Goal: Task Accomplishment & Management: Use online tool/utility

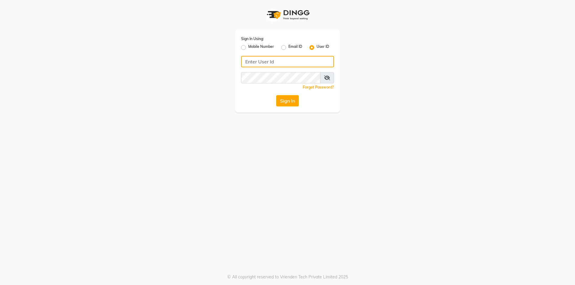
type input "6352310640"
click at [248, 48] on label "Mobile Number" at bounding box center [261, 47] width 26 height 7
click at [248, 48] on input "Mobile Number" at bounding box center [250, 46] width 4 height 4
radio input "true"
radio input "false"
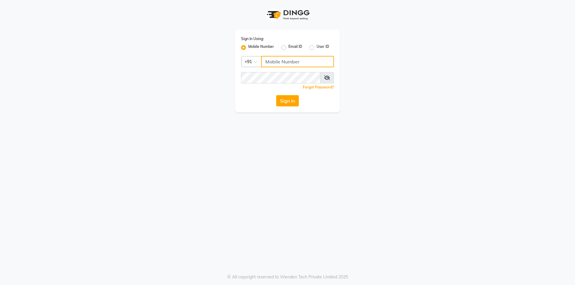
drag, startPoint x: 291, startPoint y: 63, endPoint x: 294, endPoint y: 66, distance: 4.5
click at [291, 63] on input "Username" at bounding box center [297, 61] width 73 height 11
type input "6352310640"
click at [290, 104] on button "Sign In" at bounding box center [287, 100] width 23 height 11
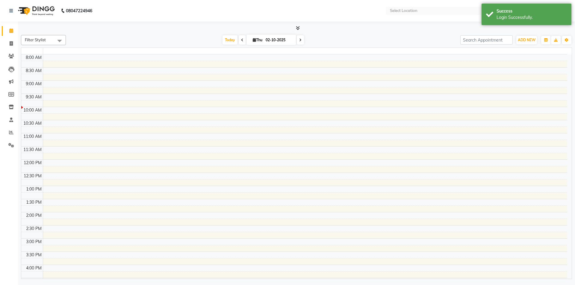
select select "en"
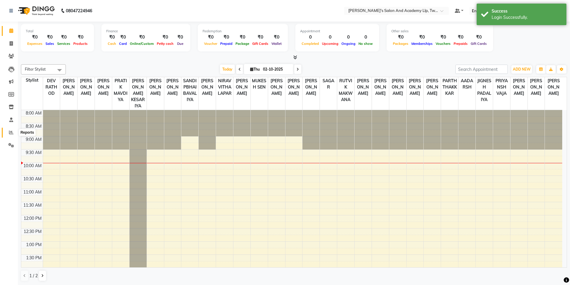
click at [11, 133] on icon at bounding box center [11, 132] width 4 height 4
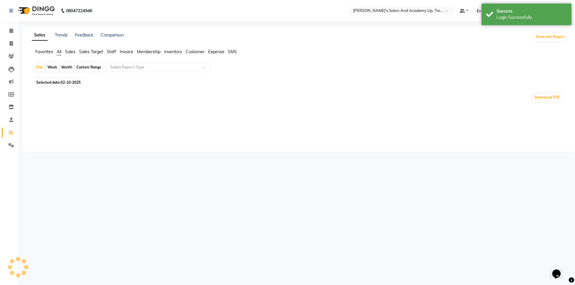
click at [72, 81] on span "02-10-2025" at bounding box center [71, 82] width 20 height 4
select select "10"
select select "2025"
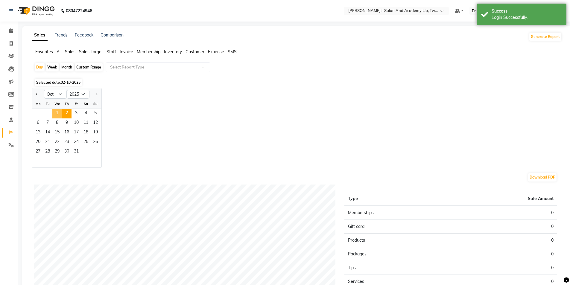
click at [57, 112] on span "1" at bounding box center [57, 114] width 10 height 10
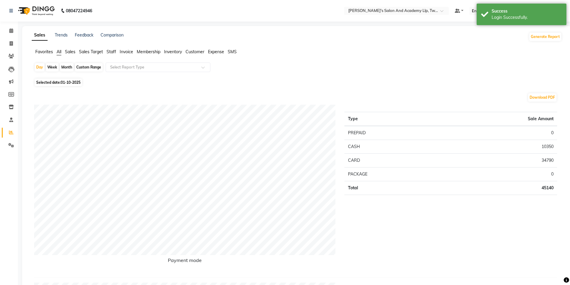
click at [110, 51] on span "Staff" at bounding box center [112, 51] width 10 height 5
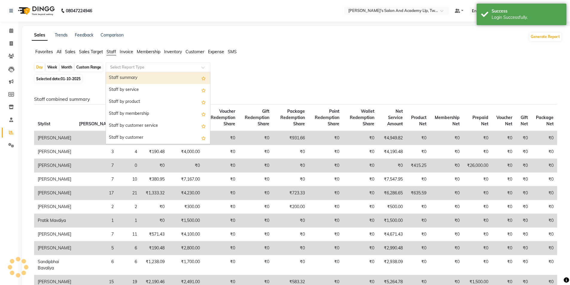
click at [130, 69] on input "text" at bounding box center [152, 67] width 86 height 6
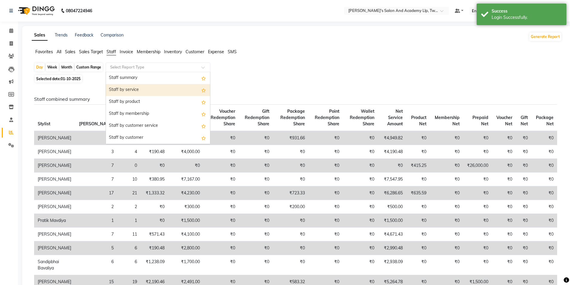
click at [135, 87] on div "Staff by service" at bounding box center [158, 90] width 104 height 12
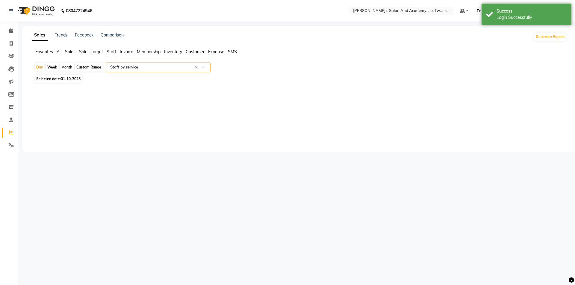
select select "full_report"
select select "csv"
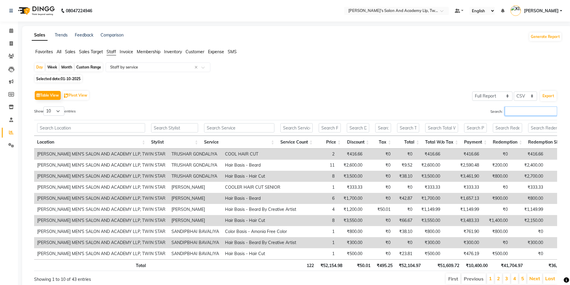
click at [521, 113] on input "Search:" at bounding box center [531, 111] width 52 height 9
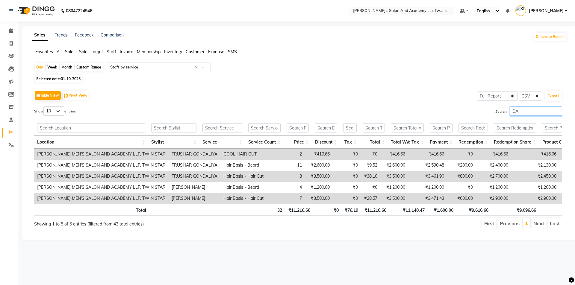
type input "D"
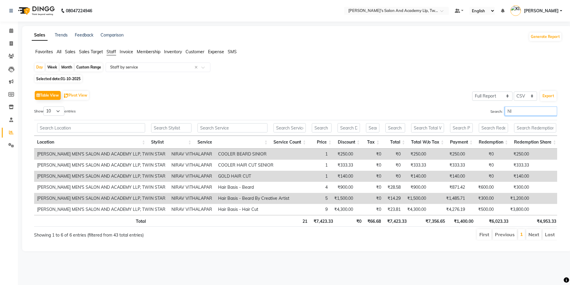
type input "N"
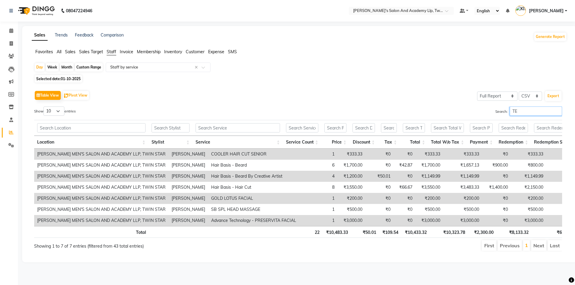
type input "T"
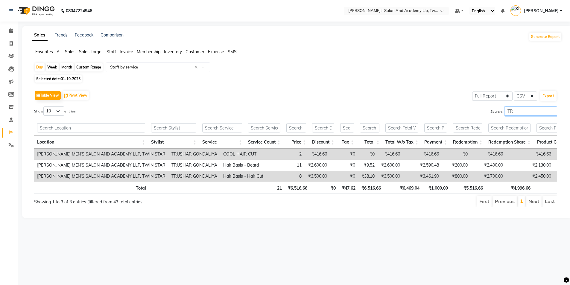
type input "T"
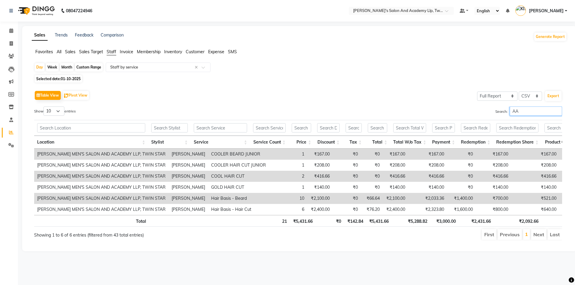
type input "A"
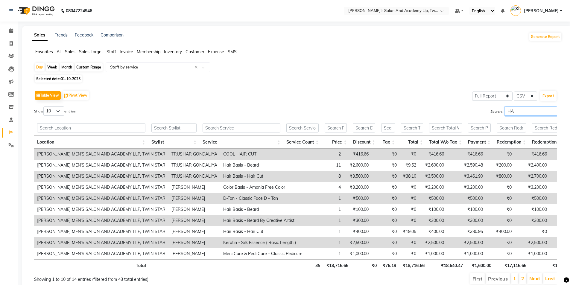
type input "H"
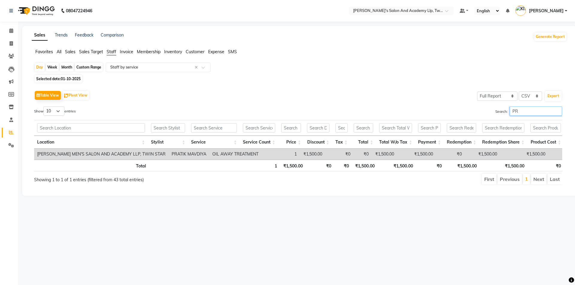
type input "P"
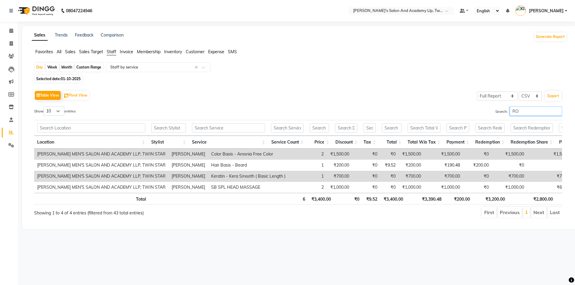
type input "R"
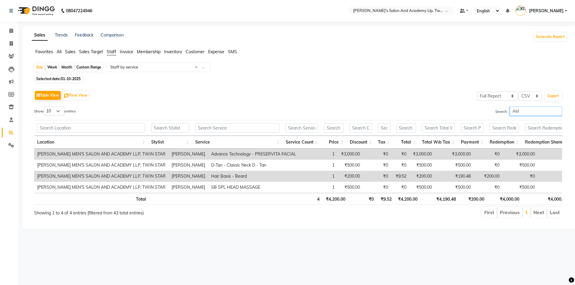
type input "A"
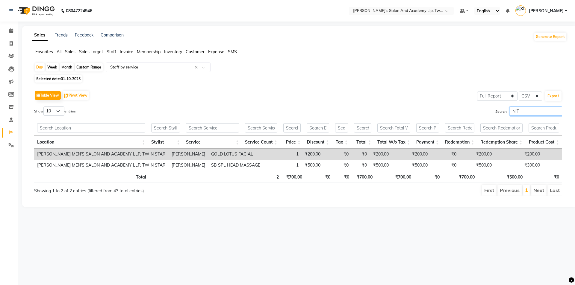
type input "NIT"
click at [14, 43] on span at bounding box center [11, 43] width 10 height 7
select select "service"
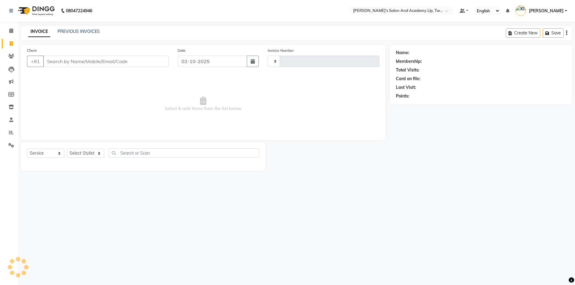
type input "11556"
select select "6985"
drag, startPoint x: 88, startPoint y: 151, endPoint x: 89, endPoint y: 156, distance: 4.6
click at [88, 151] on select "Select Stylist" at bounding box center [85, 153] width 37 height 9
click at [39, 136] on div "Client +91 Date [DATE] Invoice Number V/2025 V/[PHONE_NUMBER] Select & add item…" at bounding box center [203, 92] width 364 height 95
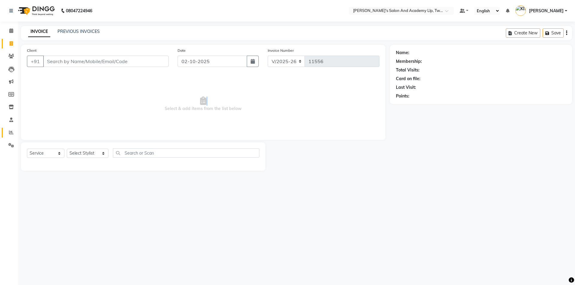
click at [10, 131] on icon at bounding box center [11, 132] width 4 height 4
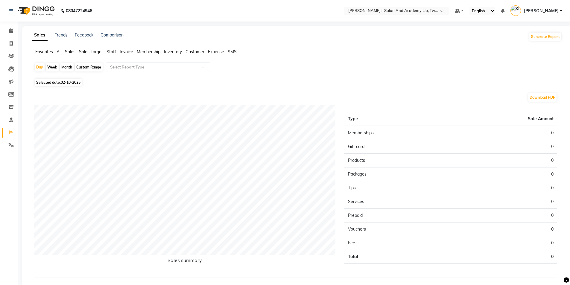
click at [66, 84] on span "02-10-2025" at bounding box center [71, 82] width 20 height 4
select select "10"
select select "2025"
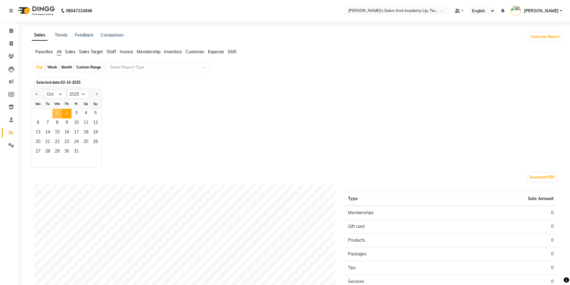
click at [58, 112] on span "1" at bounding box center [57, 114] width 10 height 10
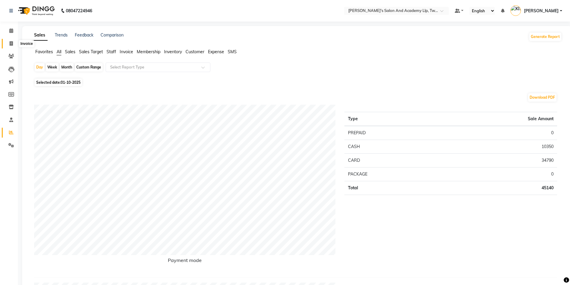
click at [14, 43] on span at bounding box center [11, 43] width 10 height 7
select select "service"
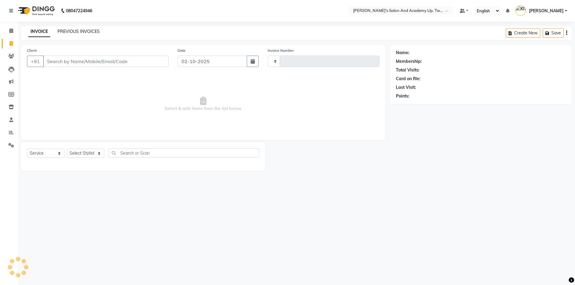
type input "11556"
select select "6985"
click at [70, 31] on link "PREVIOUS INVOICES" at bounding box center [78, 31] width 42 height 5
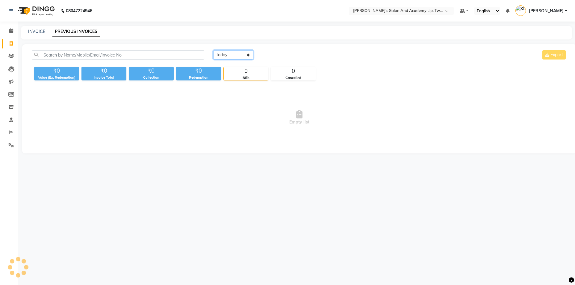
drag, startPoint x: 228, startPoint y: 54, endPoint x: 232, endPoint y: 58, distance: 5.9
click at [228, 54] on select "[DATE] [DATE] Custom Range" at bounding box center [233, 54] width 40 height 9
select select "[DATE]"
click at [213, 50] on select "[DATE] [DATE] Custom Range" at bounding box center [233, 54] width 40 height 9
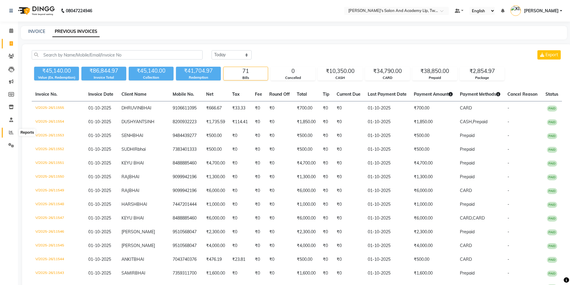
click at [12, 132] on icon at bounding box center [11, 132] width 4 height 4
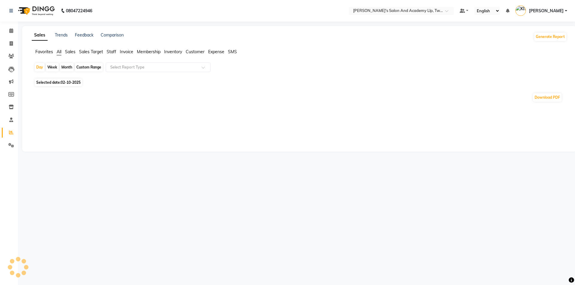
drag, startPoint x: 110, startPoint y: 51, endPoint x: 114, endPoint y: 61, distance: 10.7
click at [111, 52] on span "Staff" at bounding box center [112, 51] width 10 height 5
click at [125, 68] on input "text" at bounding box center [152, 67] width 86 height 6
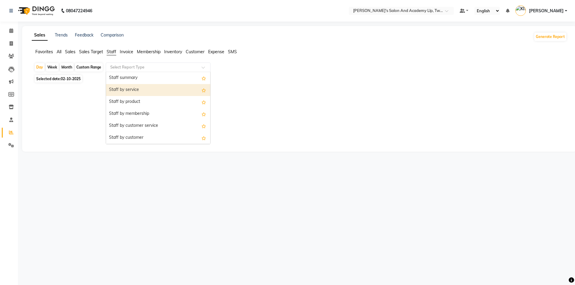
click at [134, 93] on div "Staff by service" at bounding box center [158, 90] width 104 height 12
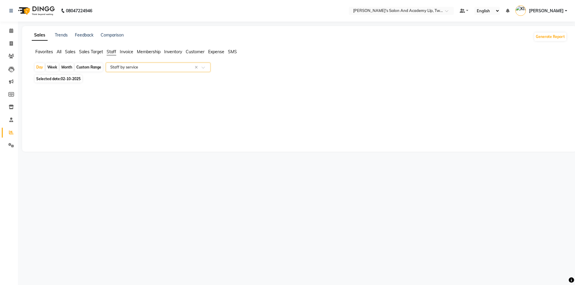
click at [59, 51] on span "All" at bounding box center [59, 51] width 5 height 5
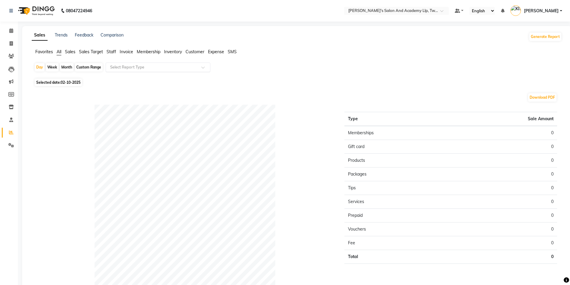
click at [136, 69] on input "text" at bounding box center [152, 67] width 86 height 6
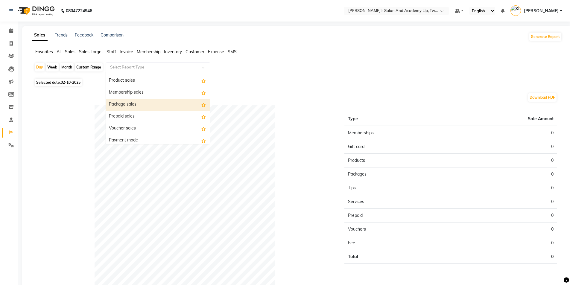
scroll to position [60, 0]
click at [142, 101] on div "Prepaid sales" at bounding box center [158, 102] width 104 height 12
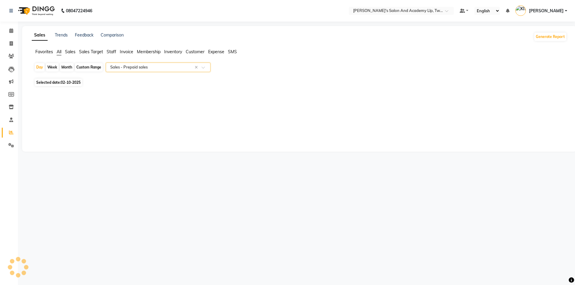
click at [61, 82] on span "Selected date: [DATE]" at bounding box center [58, 82] width 47 height 7
select select "10"
select select "2025"
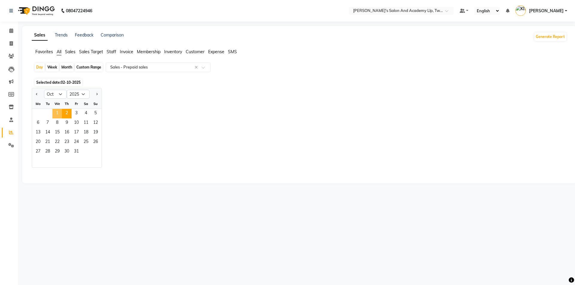
click at [58, 115] on span "1" at bounding box center [57, 114] width 10 height 10
select select "full_report"
select select "csv"
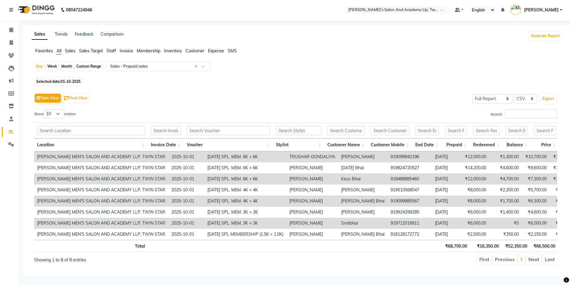
scroll to position [0, 0]
click at [124, 63] on input "text" at bounding box center [152, 66] width 86 height 6
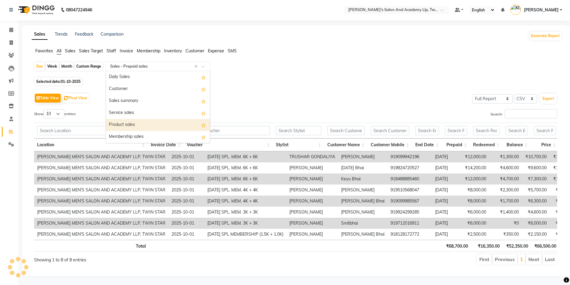
click at [145, 119] on div "Product sales" at bounding box center [158, 125] width 104 height 12
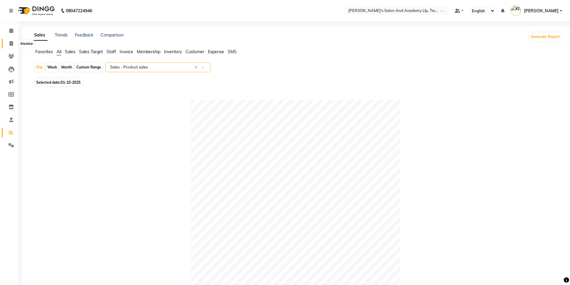
click at [12, 42] on icon at bounding box center [11, 43] width 3 height 4
select select "service"
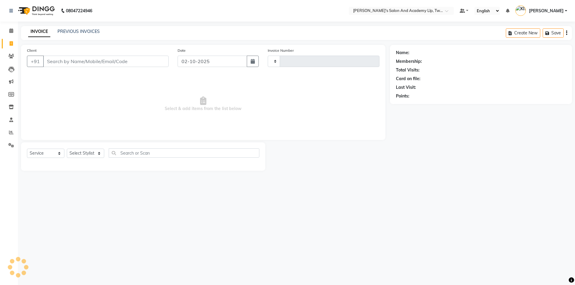
type input "11556"
select select "6985"
type input "7817955551"
click at [424, 51] on link "[PERSON_NAME]" at bounding box center [427, 53] width 34 height 6
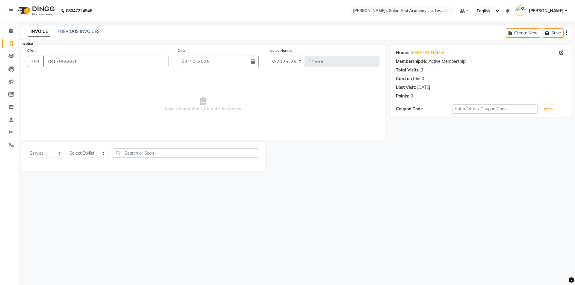
click at [15, 43] on span at bounding box center [11, 43] width 10 height 7
select select "service"
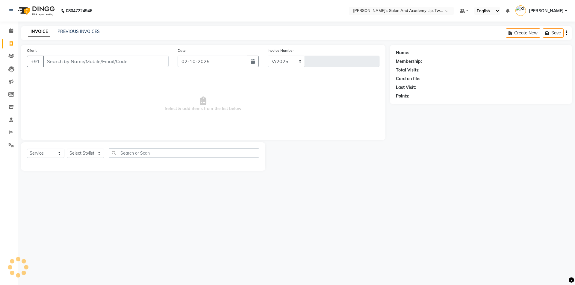
select select "6985"
type input "11556"
